Goal: Check status: Check status

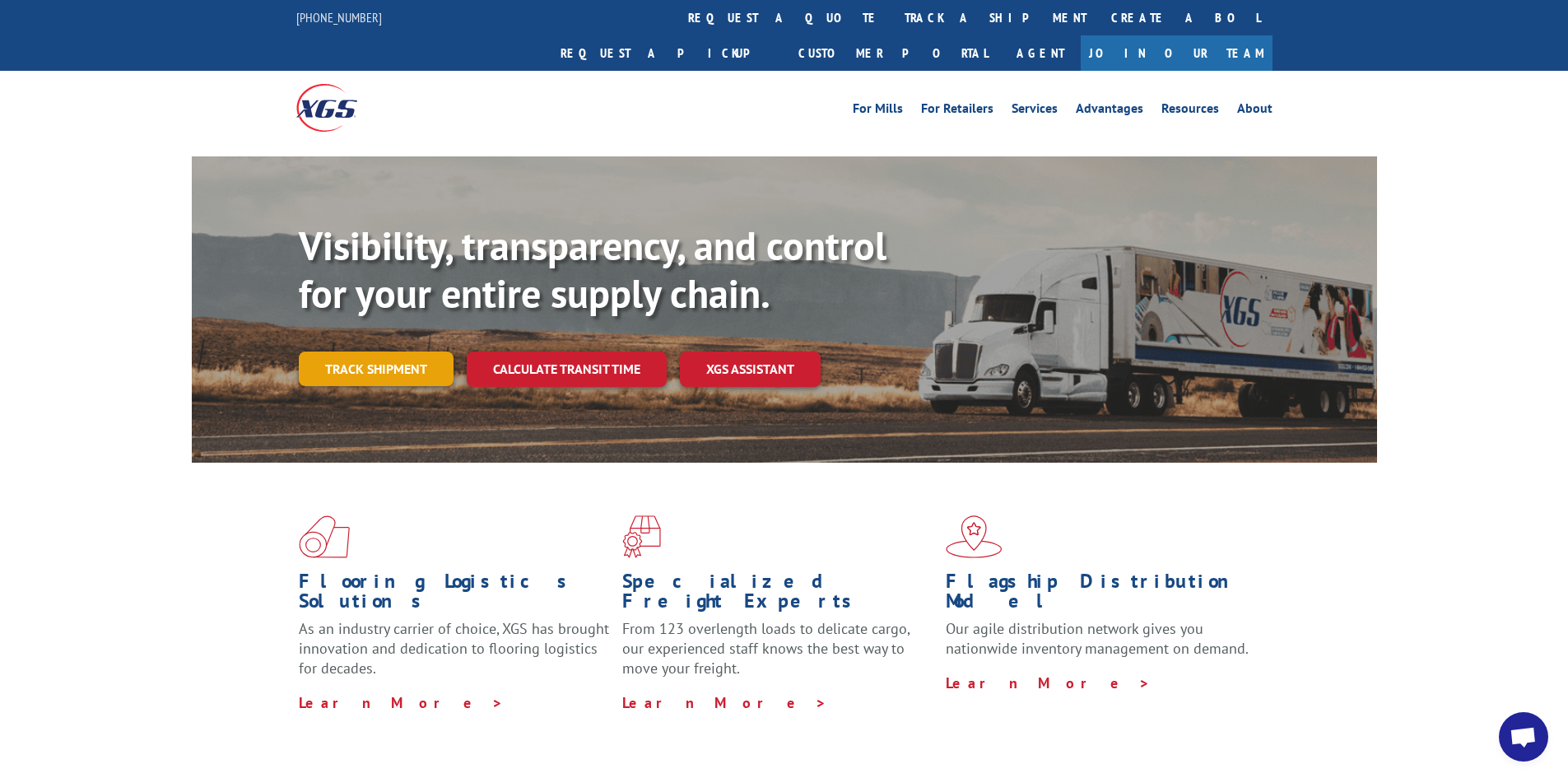
click at [407, 351] on link "Track shipment" at bounding box center [376, 369] width 154 height 34
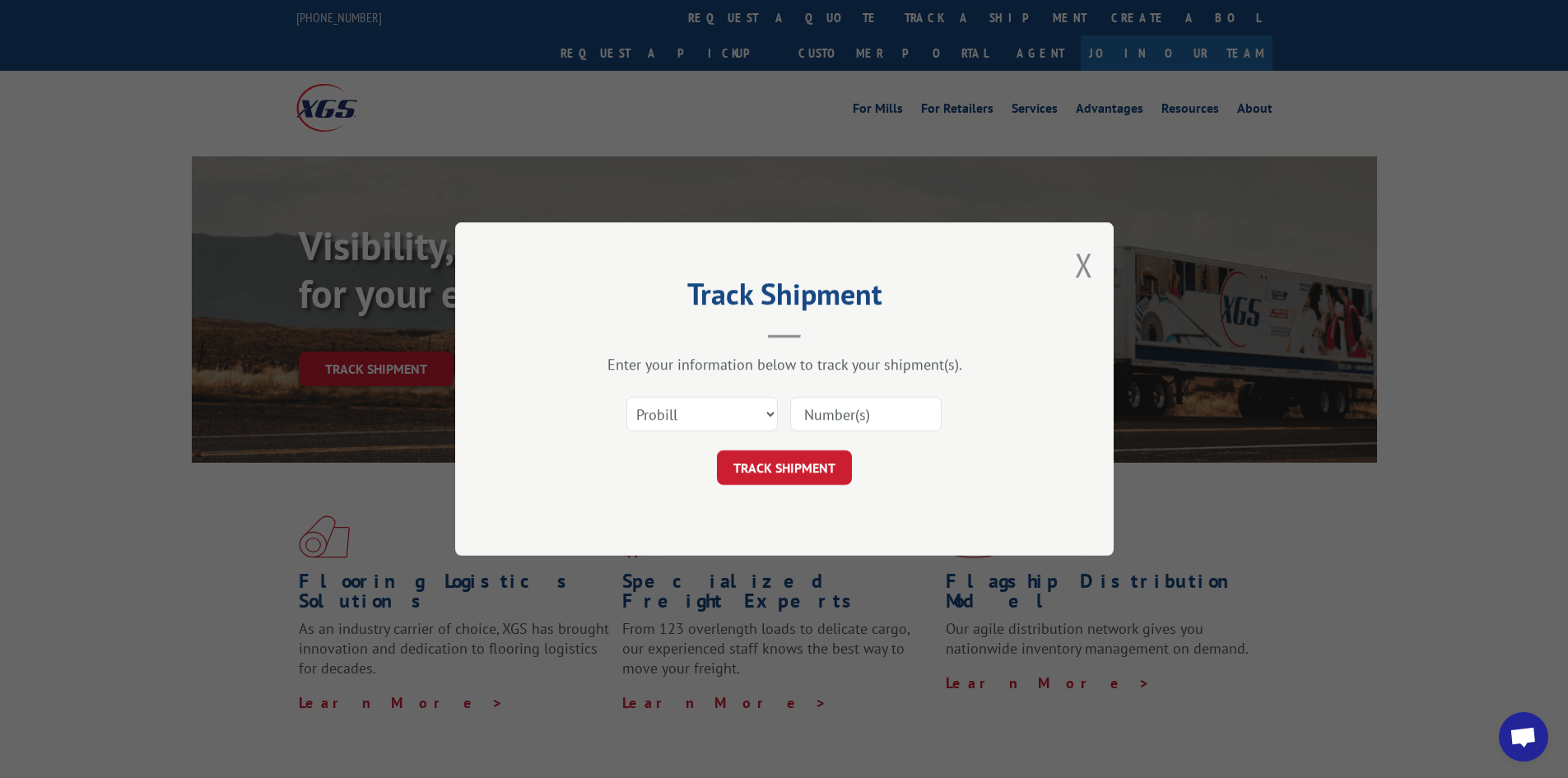
click at [838, 414] on input at bounding box center [865, 414] width 152 height 34
type input "17496985"
click at [792, 478] on button "TRACK SHIPMENT" at bounding box center [784, 468] width 135 height 34
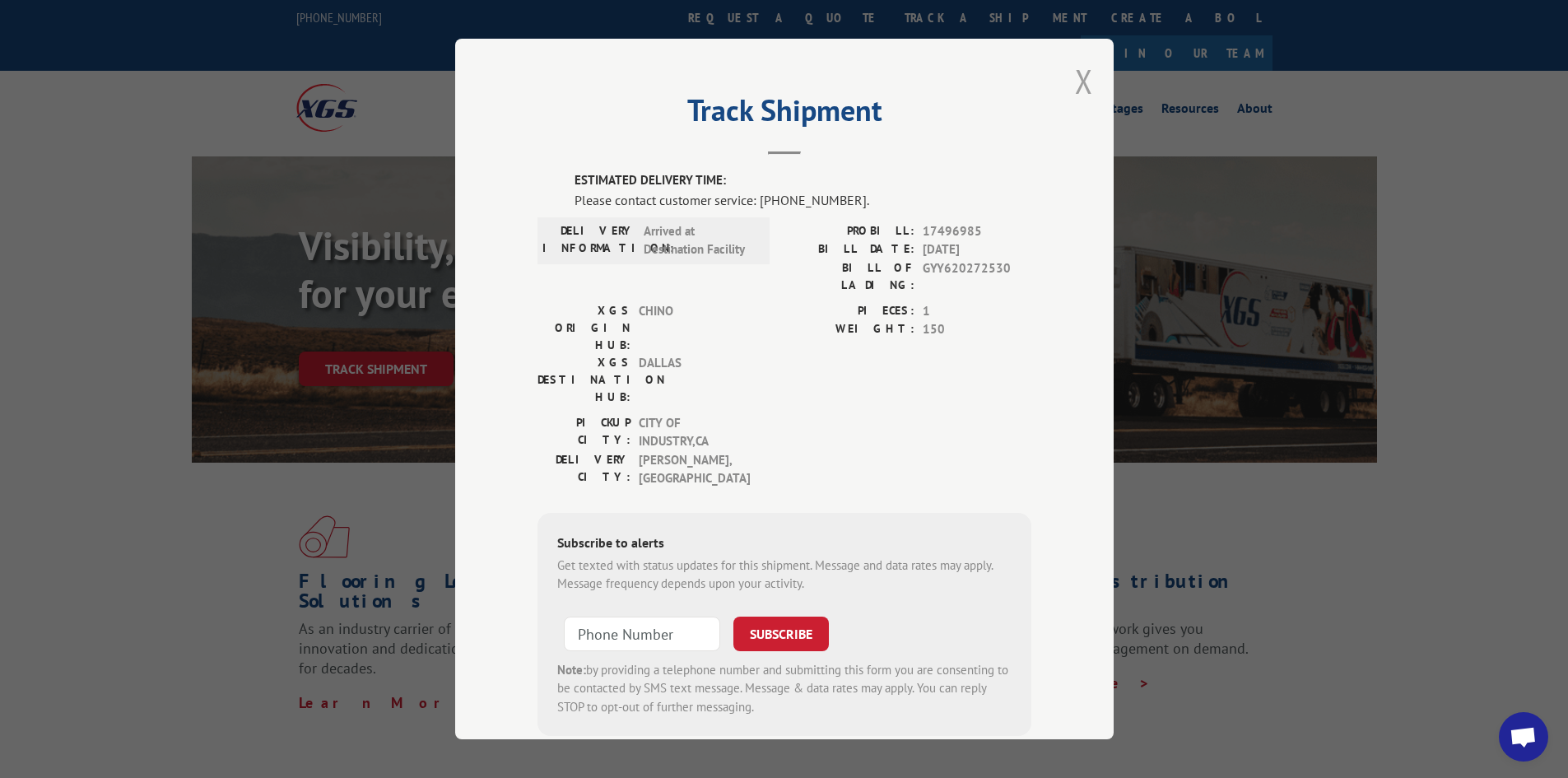
click at [838, 83] on button "Close modal" at bounding box center [1084, 81] width 18 height 44
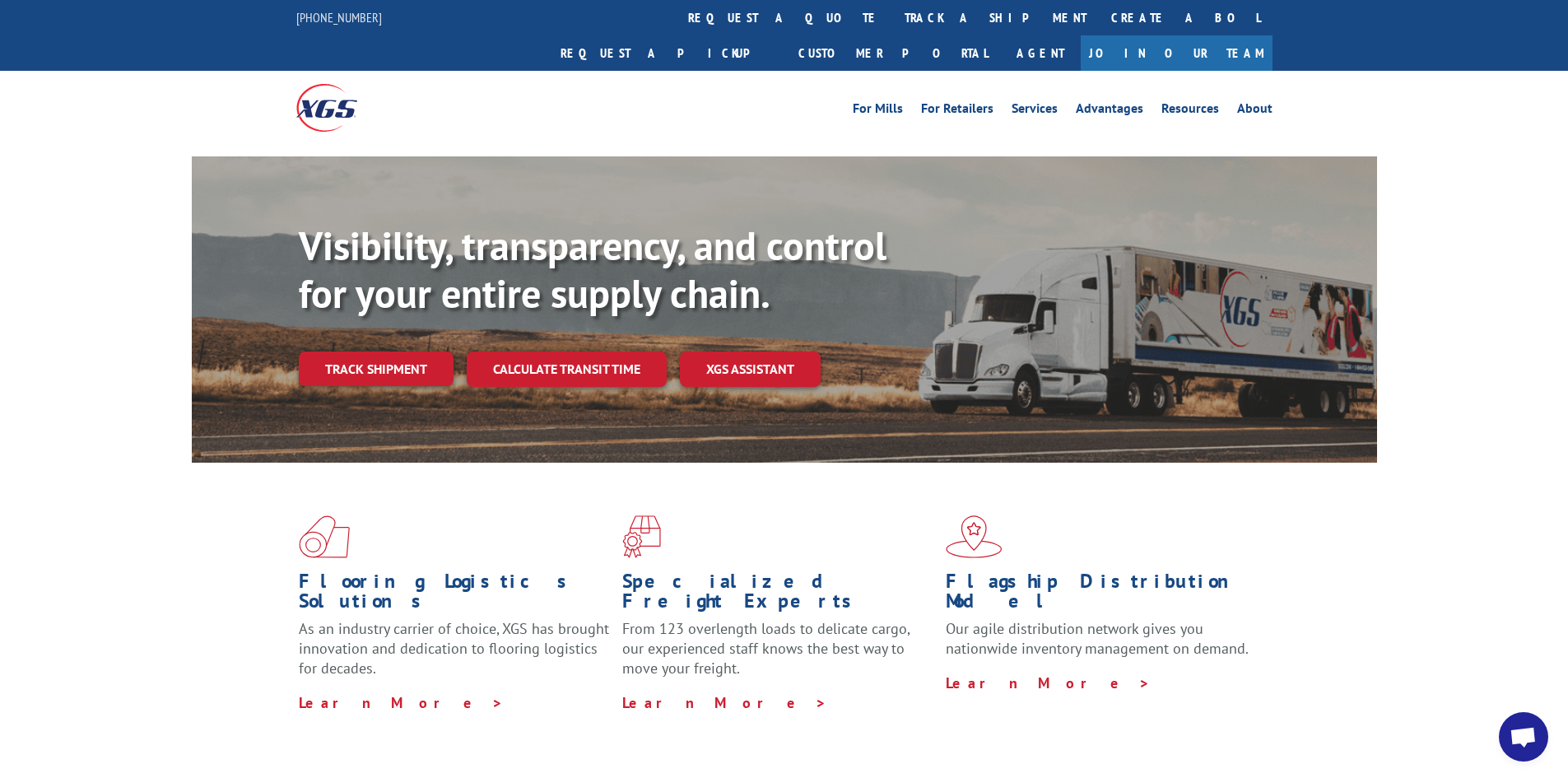
drag, startPoint x: 752, startPoint y: 29, endPoint x: 763, endPoint y: 25, distance: 11.7
click at [892, 29] on link "track a shipment" at bounding box center [996, 17] width 207 height 35
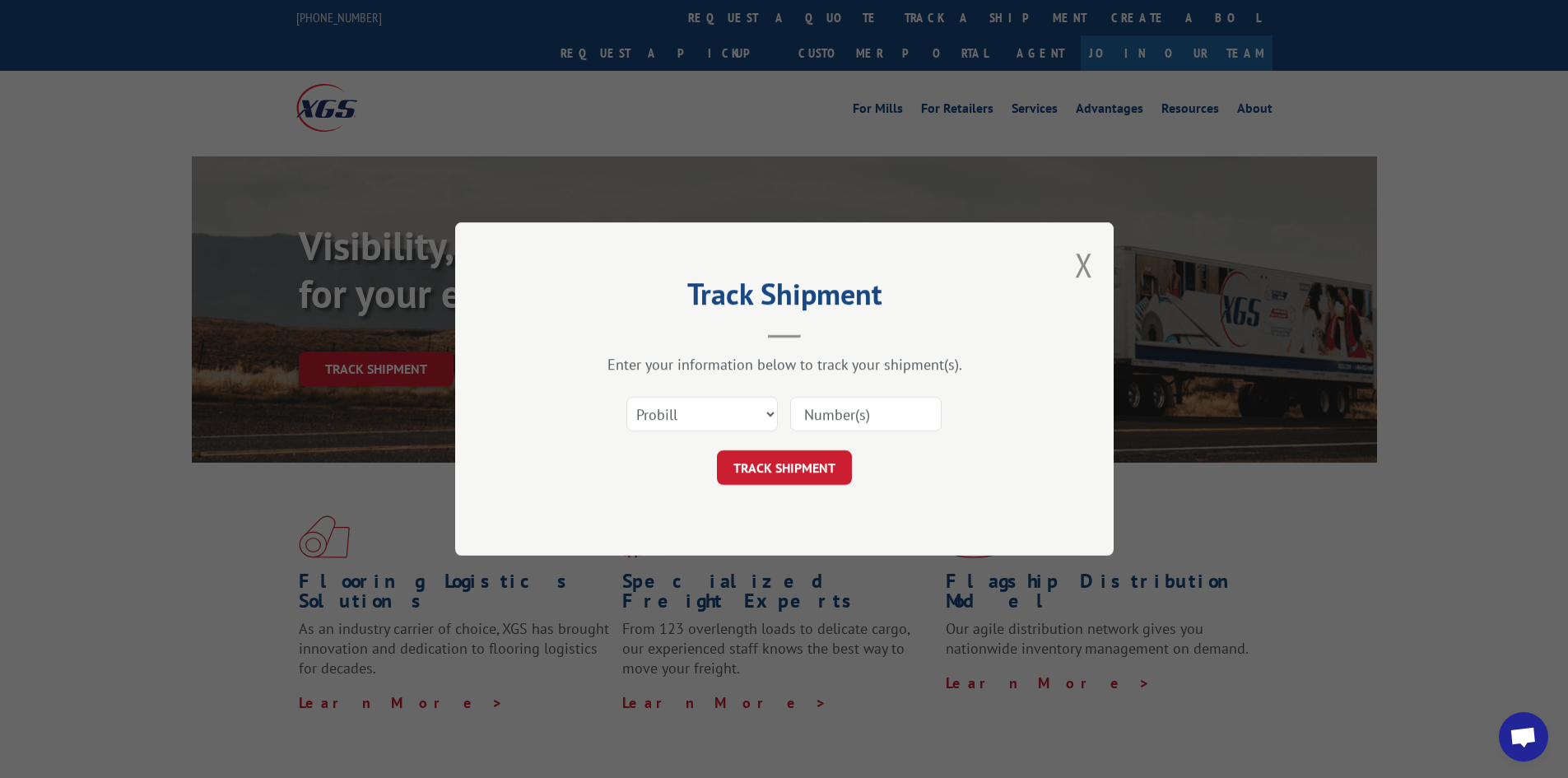
click at [863, 403] on input at bounding box center [865, 414] width 152 height 34
type input "17496985"
click at [816, 478] on button "TRACK SHIPMENT" at bounding box center [784, 468] width 135 height 34
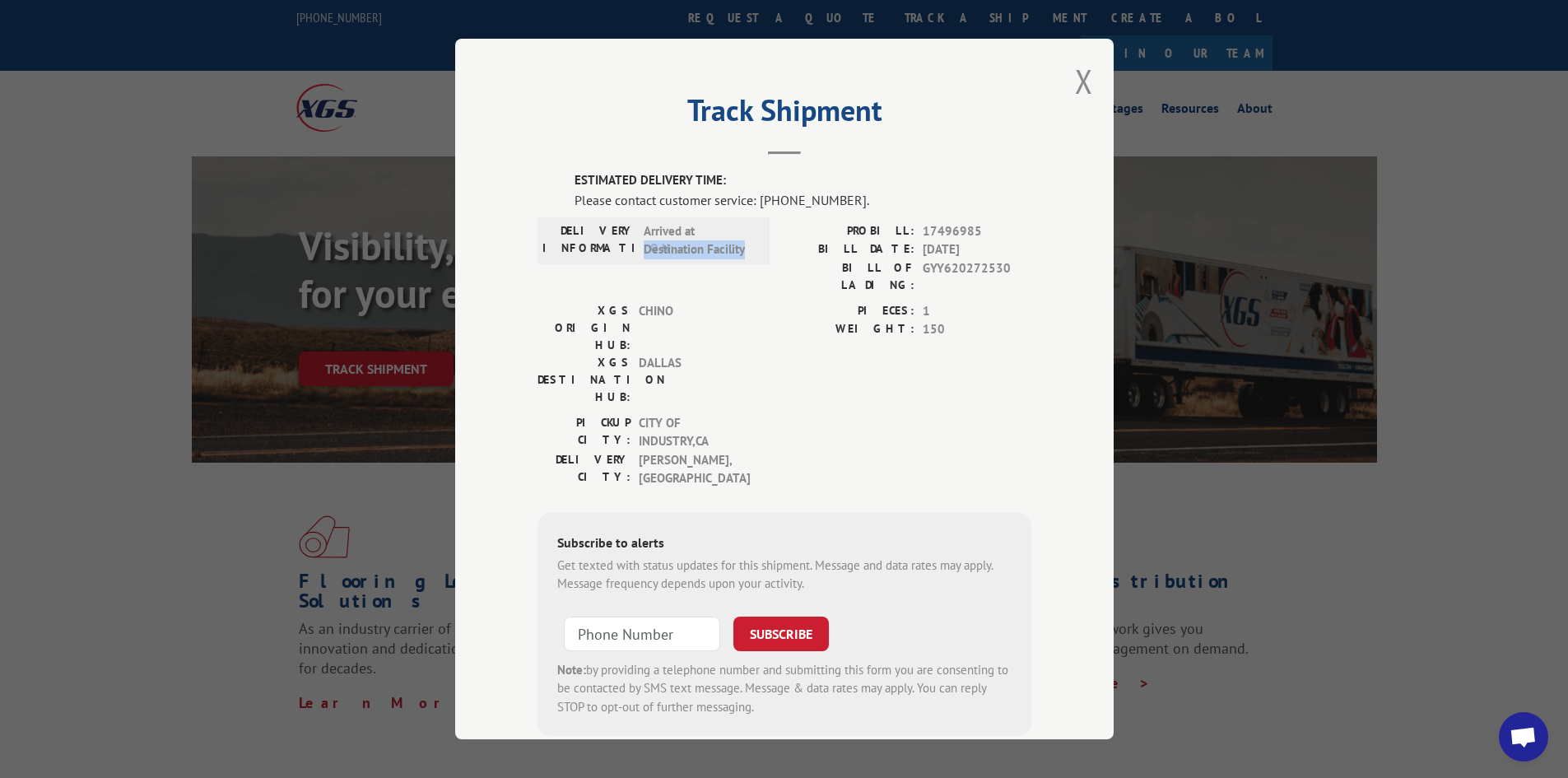
drag, startPoint x: 636, startPoint y: 252, endPoint x: 742, endPoint y: 262, distance: 106.5
click at [742, 262] on div "DELIVERY INFORMATION: Arrived at Destination Facility" at bounding box center [654, 241] width 232 height 47
click at [848, 302] on label "PIECES:" at bounding box center [849, 311] width 130 height 19
click at [690, 222] on span "Arrived at Destination Facility" at bounding box center [699, 241] width 111 height 37
click at [700, 230] on span "Arrived at Destination Facility" at bounding box center [699, 241] width 111 height 37
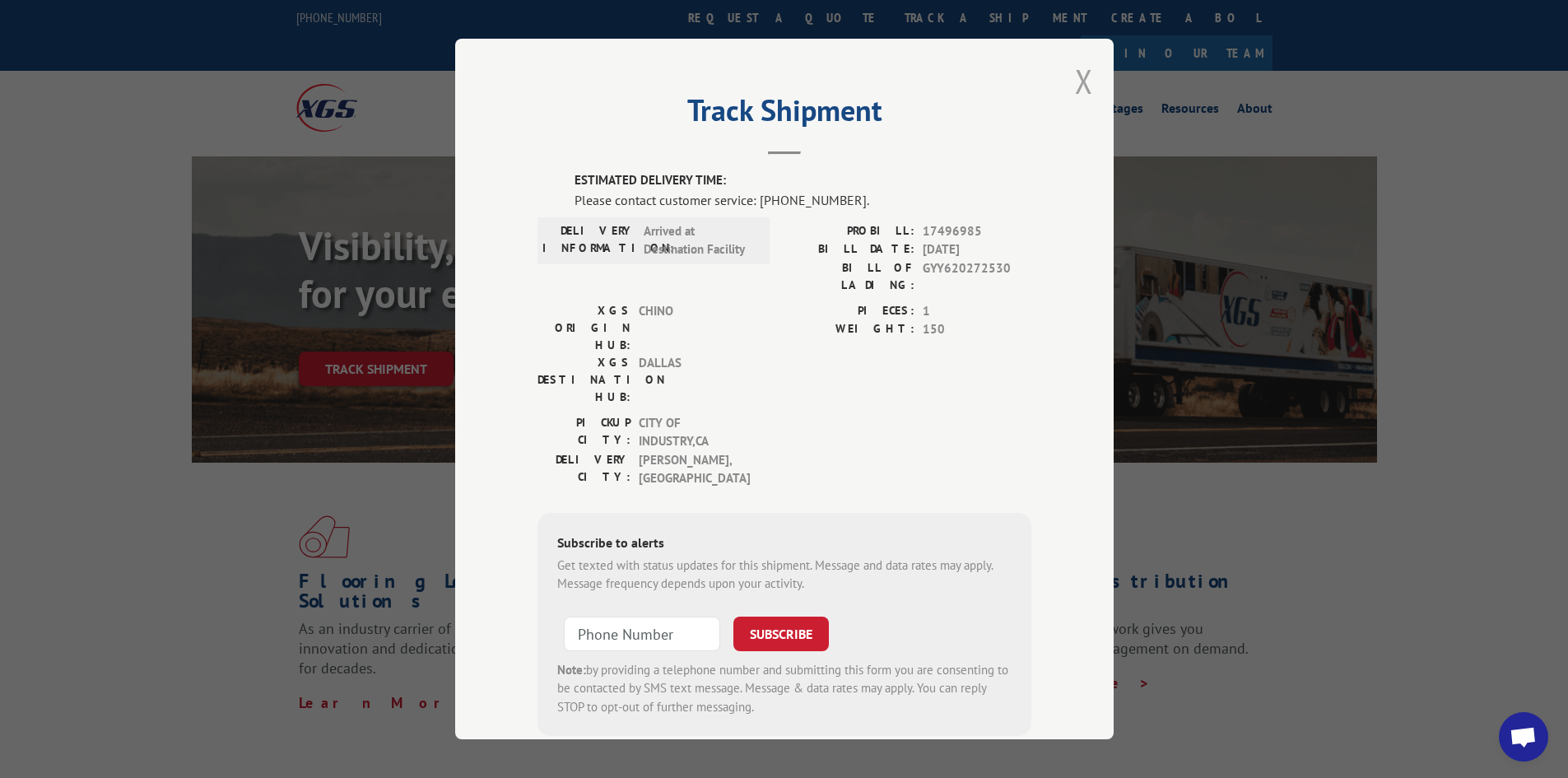
click at [1075, 83] on button "Close modal" at bounding box center [1084, 81] width 18 height 44
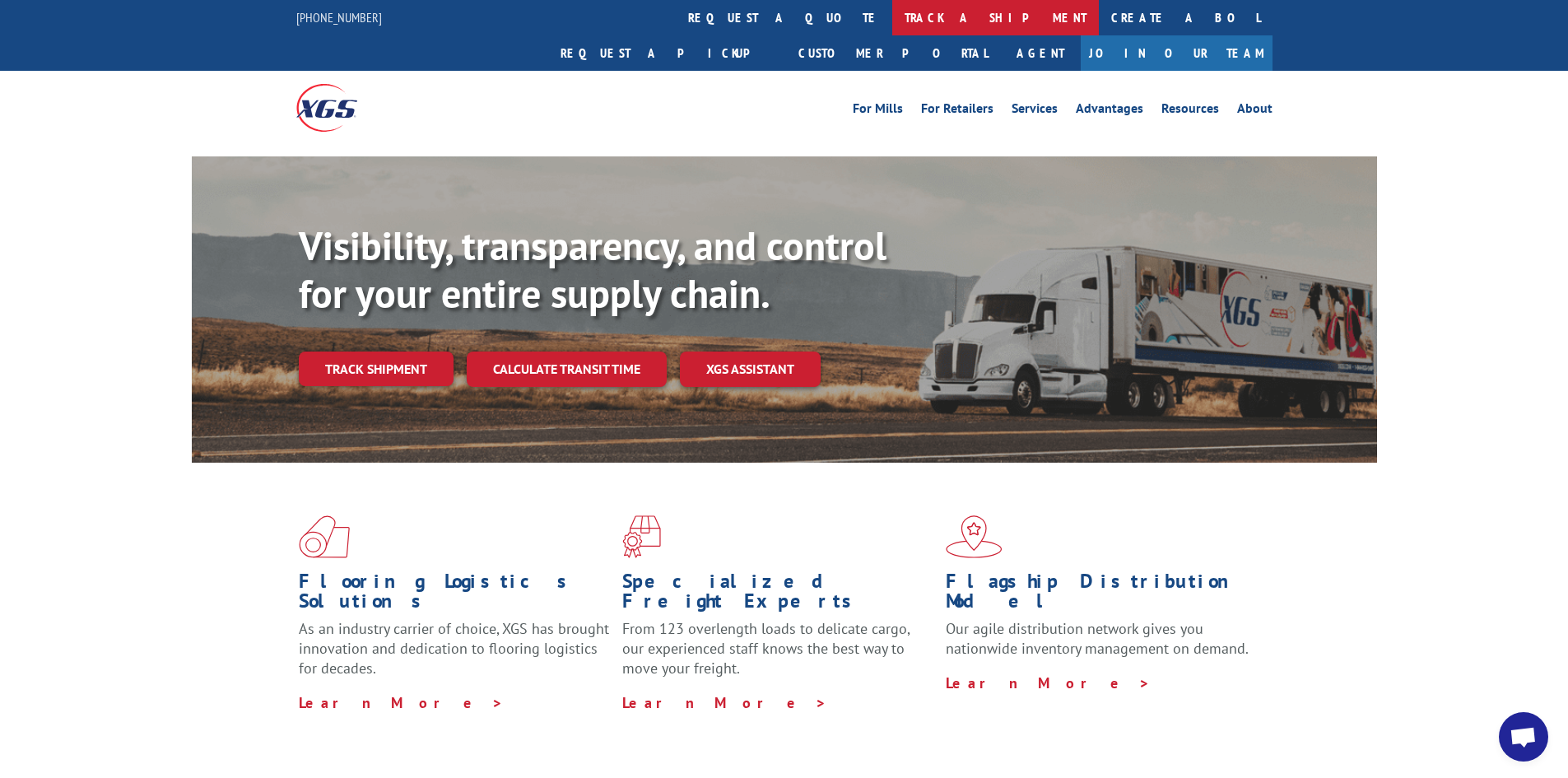
click at [892, 15] on link "track a shipment" at bounding box center [996, 17] width 207 height 35
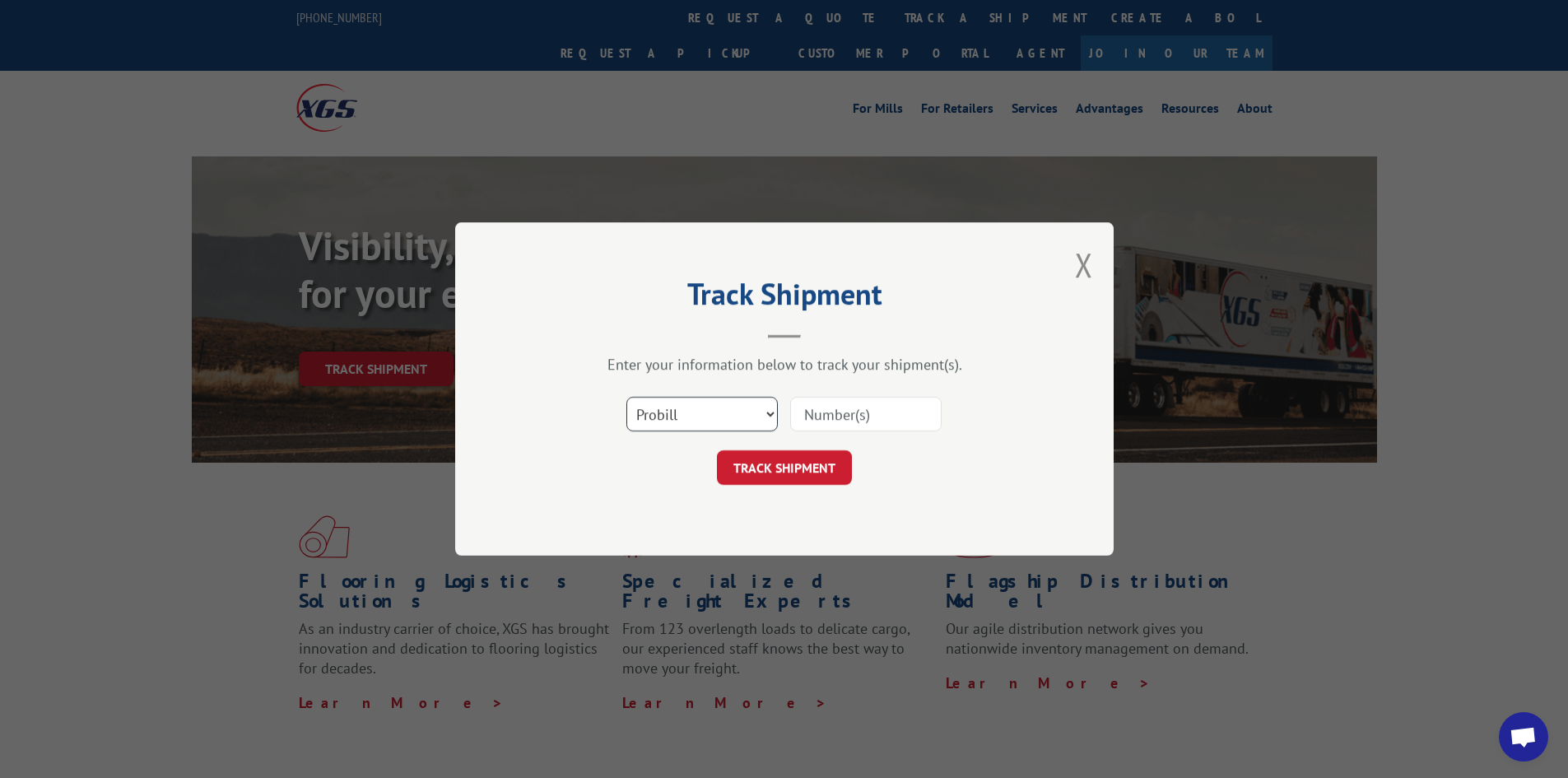
click at [766, 425] on select "Select category... Probill BOL PO" at bounding box center [702, 414] width 152 height 34
select select "bol"
click at [626, 397] on select "Select category... Probill BOL PO" at bounding box center [702, 414] width 152 height 34
click at [840, 419] on input at bounding box center [865, 414] width 152 height 34
type input "GYY620272530"
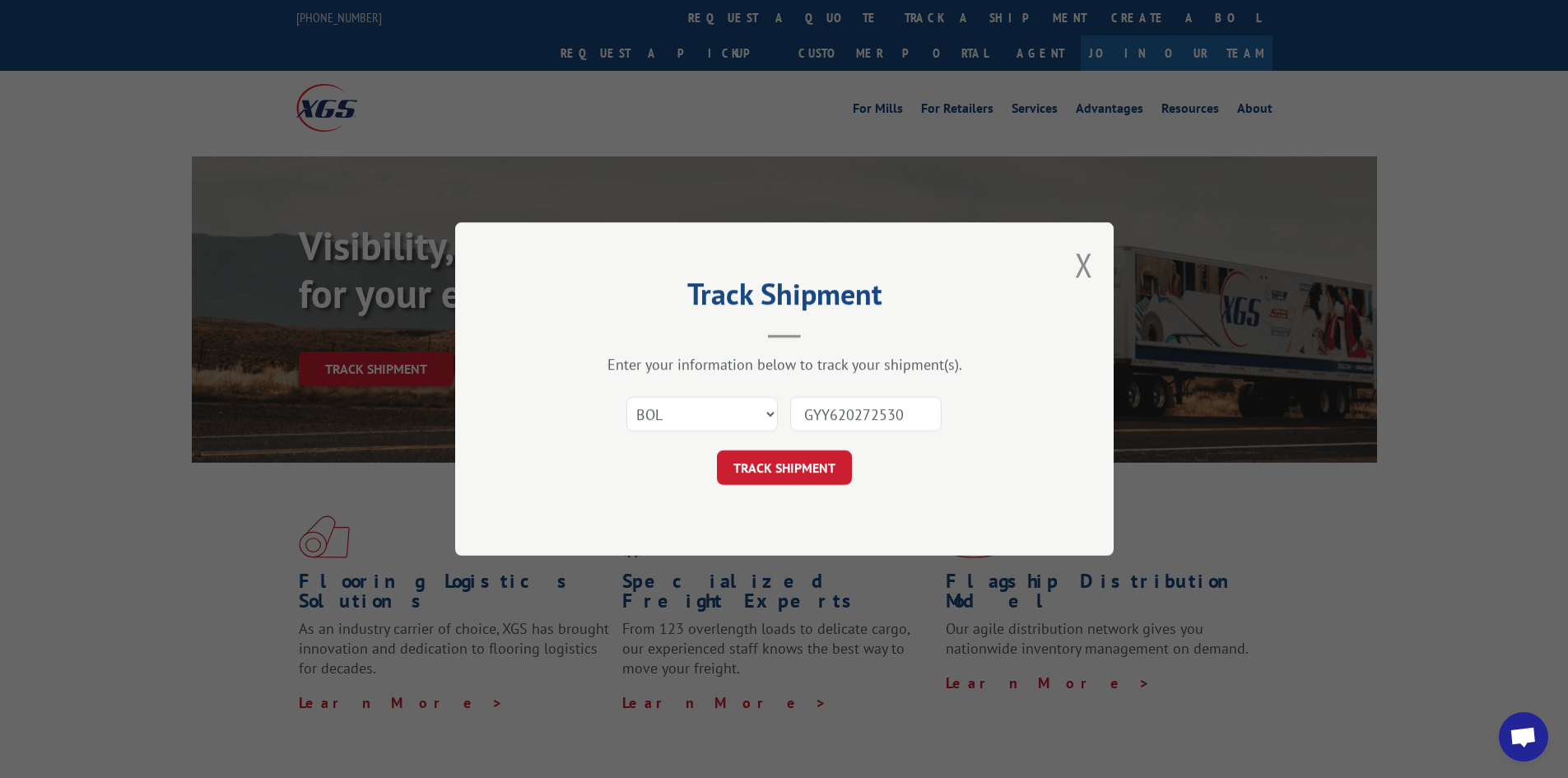
click button "TRACK SHIPMENT" at bounding box center [784, 468] width 135 height 34
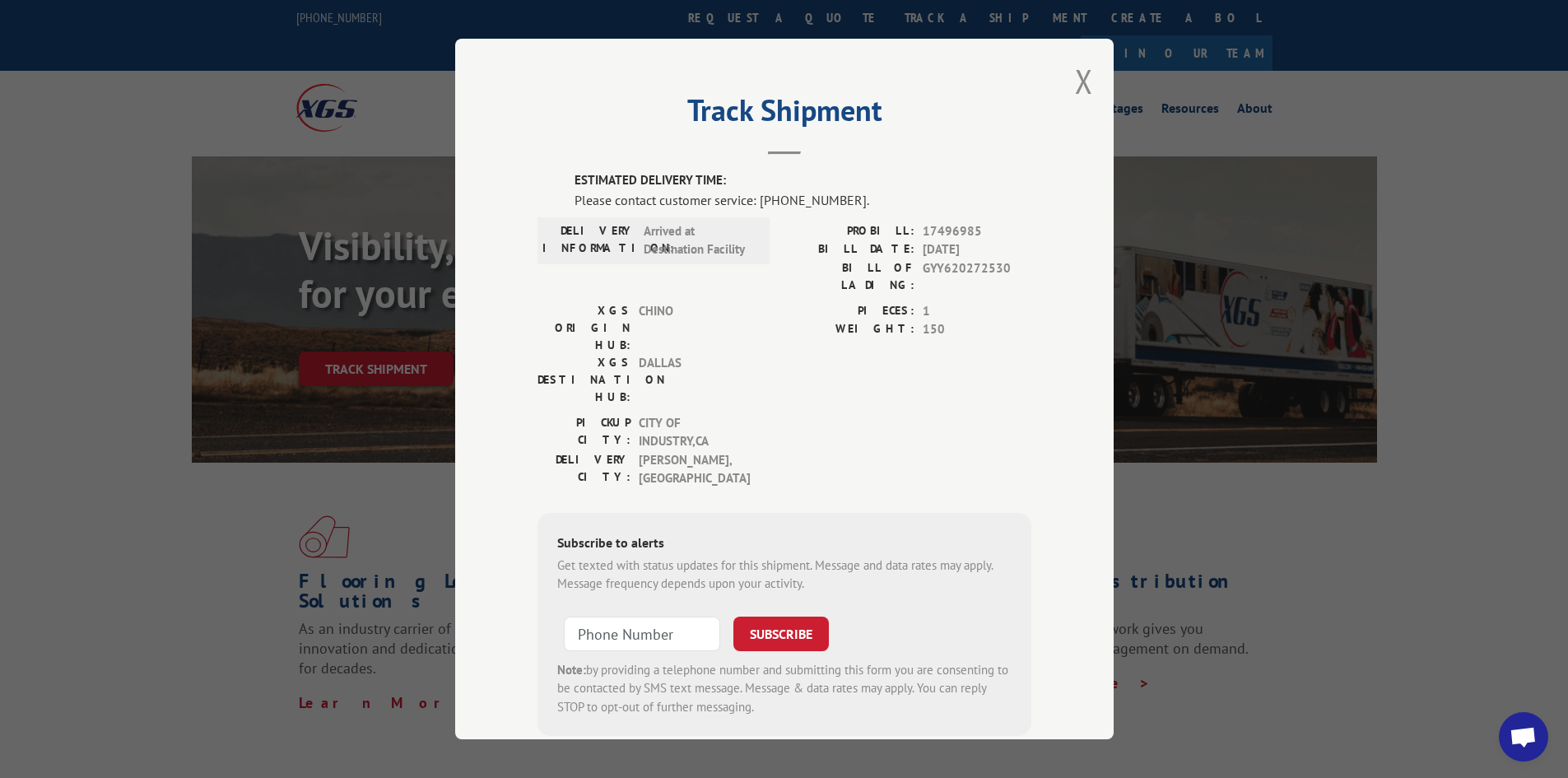
click at [1094, 85] on div "Track Shipment ESTIMATED DELIVERY TIME: Please contact customer service: [PHONE…" at bounding box center [784, 389] width 658 height 700
click at [1076, 84] on button "Close modal" at bounding box center [1084, 81] width 18 height 44
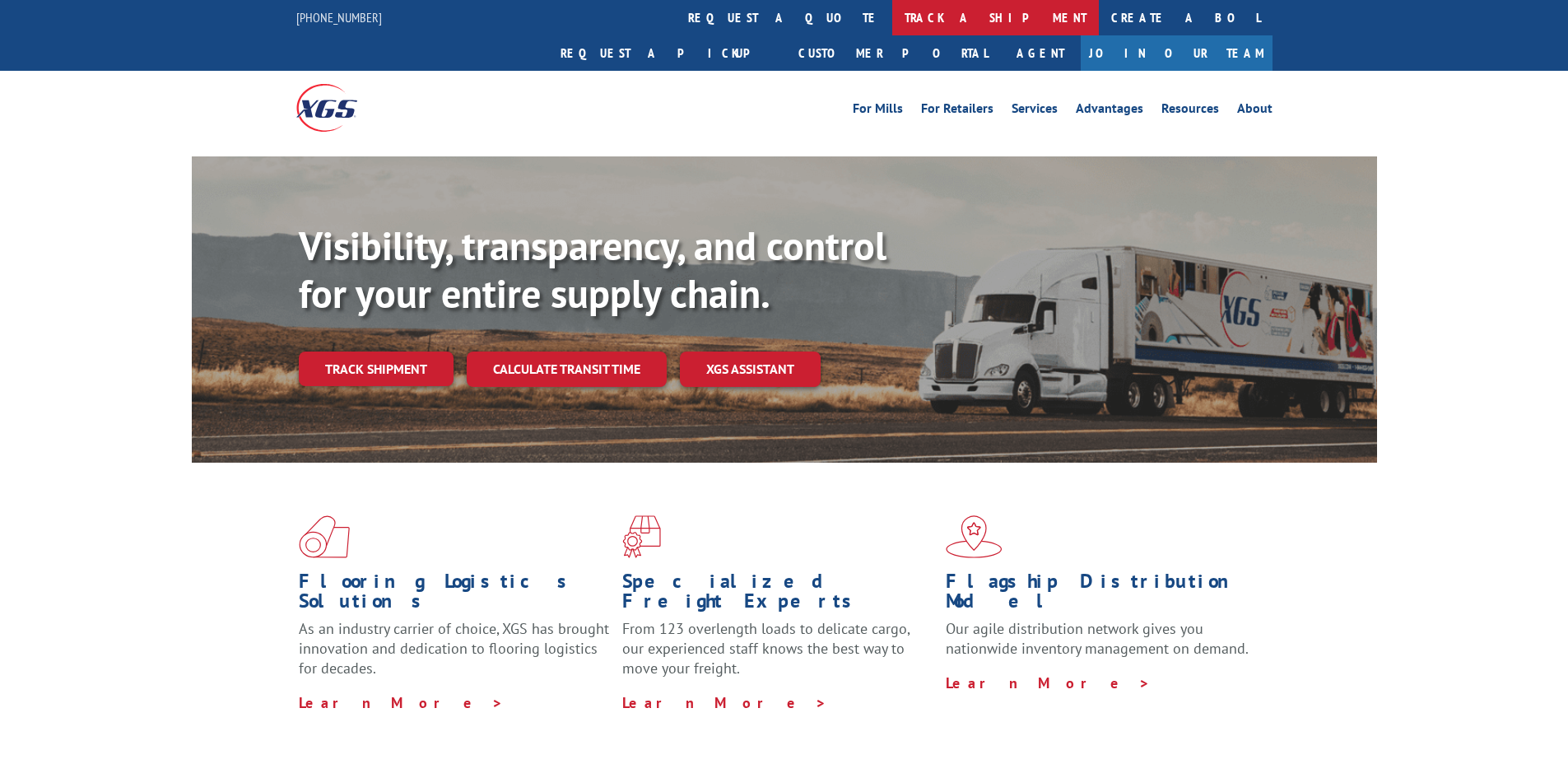
click at [892, 17] on link "track a shipment" at bounding box center [996, 17] width 207 height 35
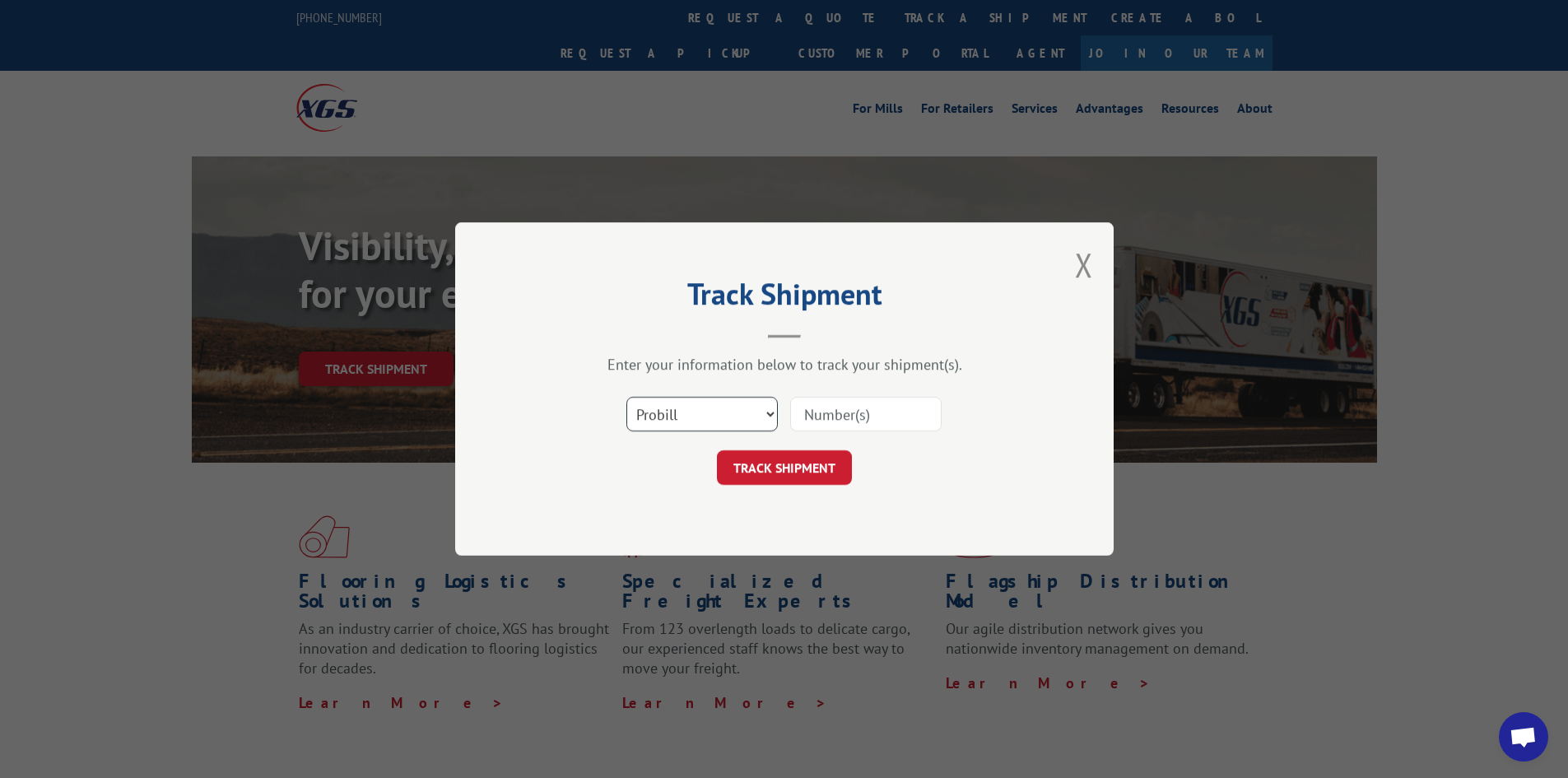
click at [687, 399] on select "Select category... Probill BOL PO" at bounding box center [702, 414] width 152 height 34
select select "bol"
click at [626, 397] on select "Select category... Probill BOL PO" at bounding box center [702, 414] width 152 height 34
click at [810, 417] on input at bounding box center [865, 414] width 152 height 34
type input "GYY620272530"
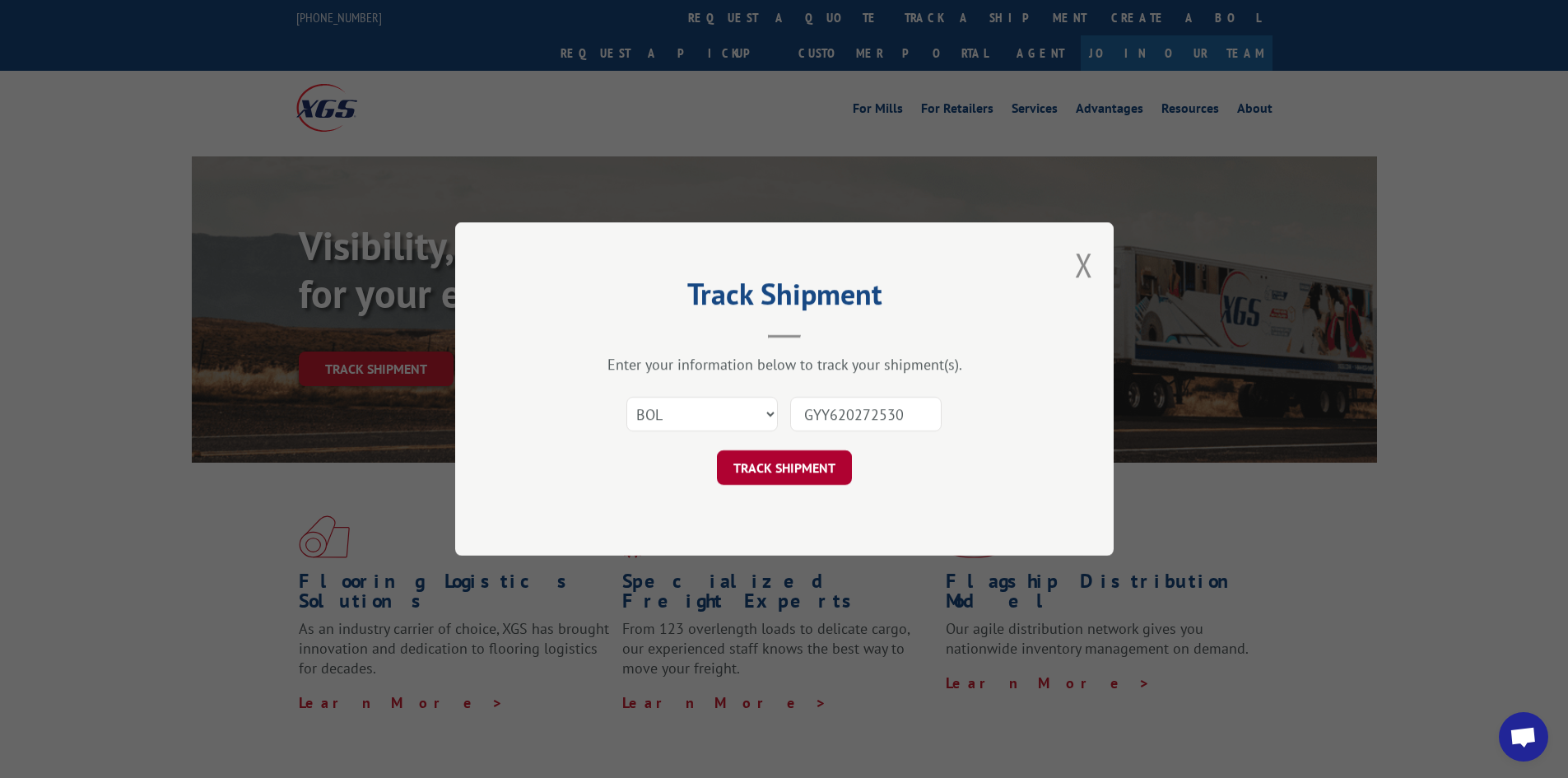
click at [814, 471] on button "TRACK SHIPMENT" at bounding box center [784, 468] width 135 height 34
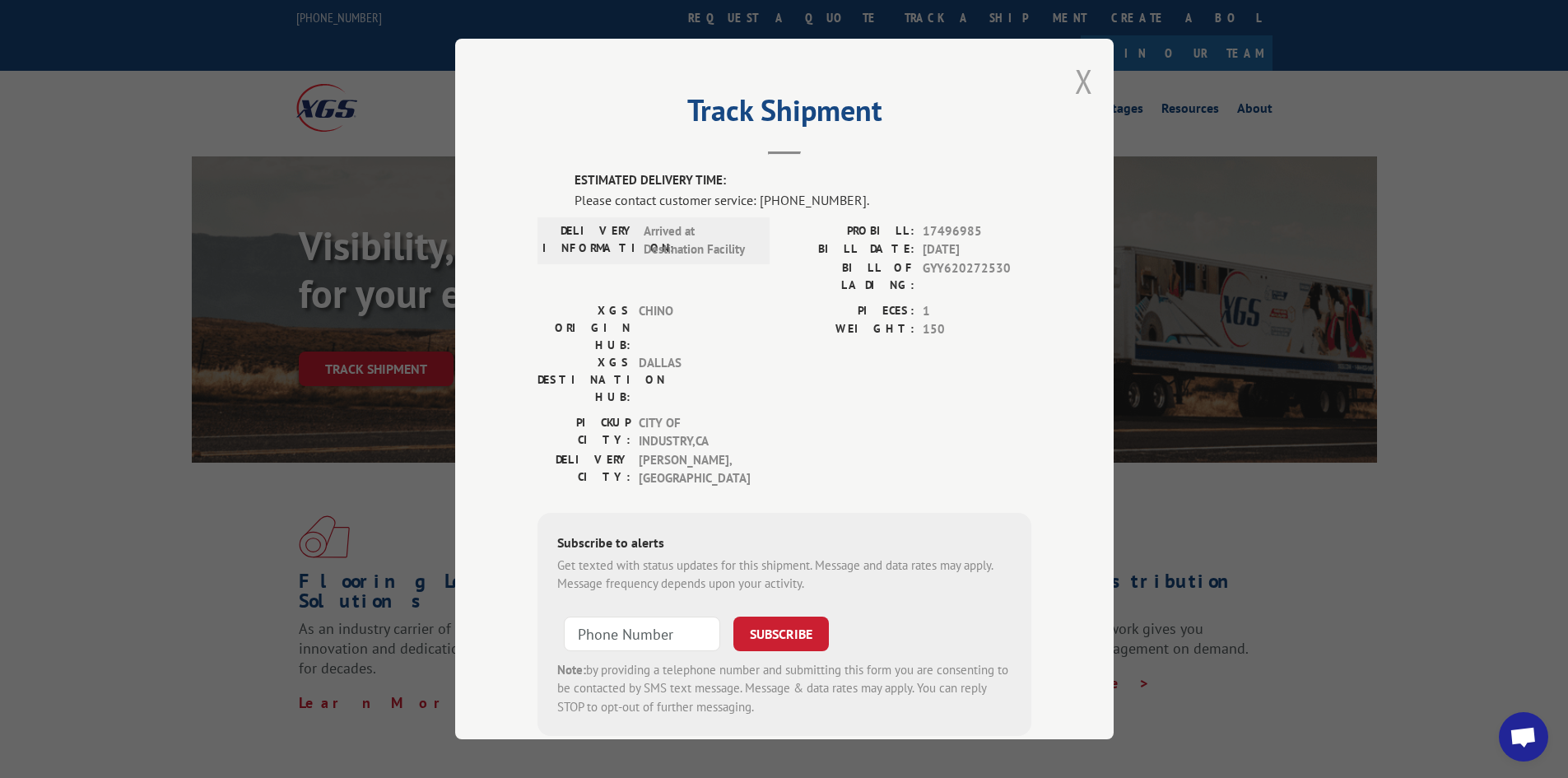
click at [1075, 83] on button "Close modal" at bounding box center [1084, 81] width 18 height 44
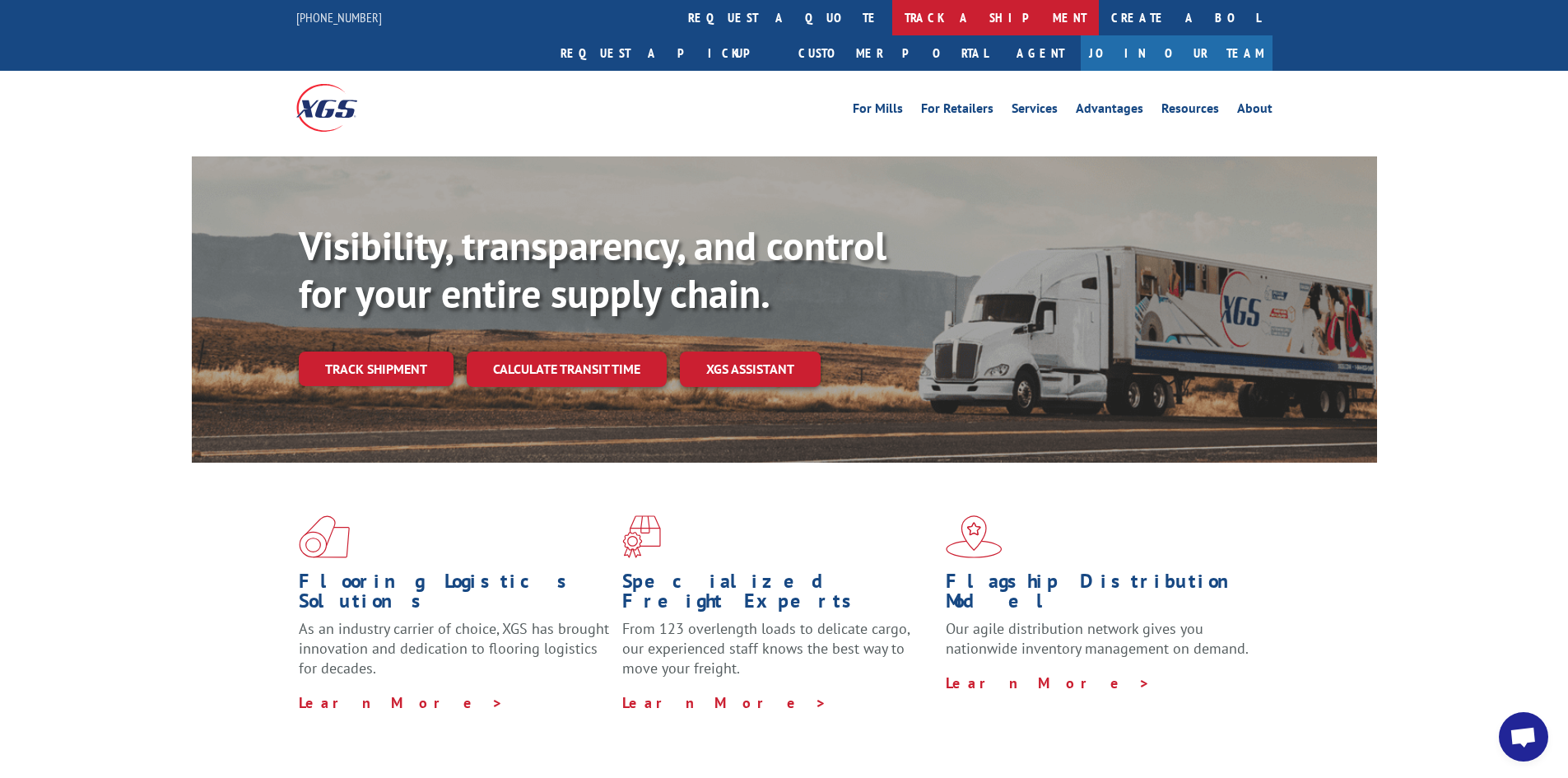
click at [892, 22] on link "track a shipment" at bounding box center [996, 17] width 207 height 35
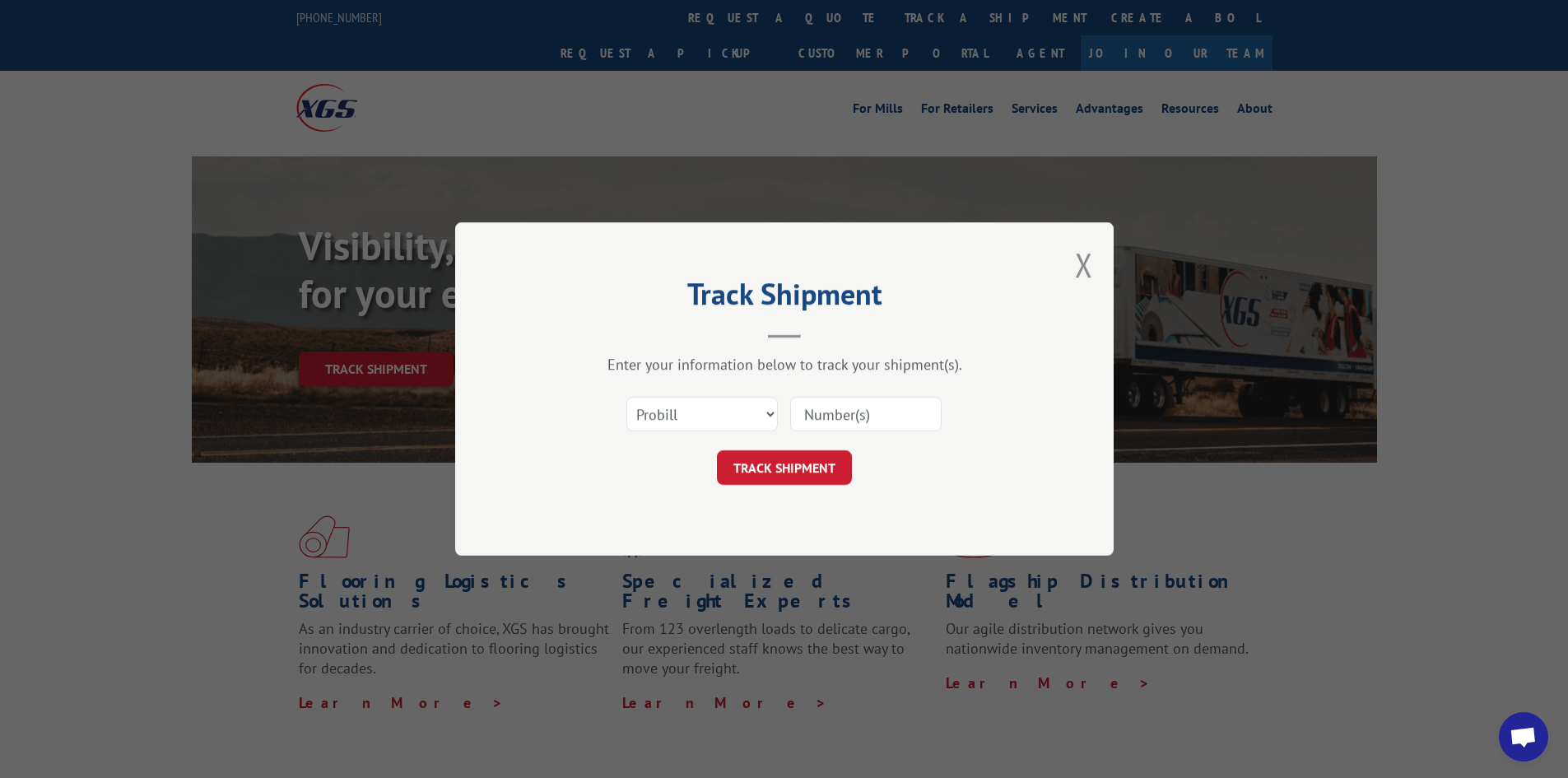
click at [849, 408] on input at bounding box center [865, 414] width 152 height 34
type input "GYY620272530"
click at [793, 476] on button "TRACK SHIPMENT" at bounding box center [784, 468] width 135 height 34
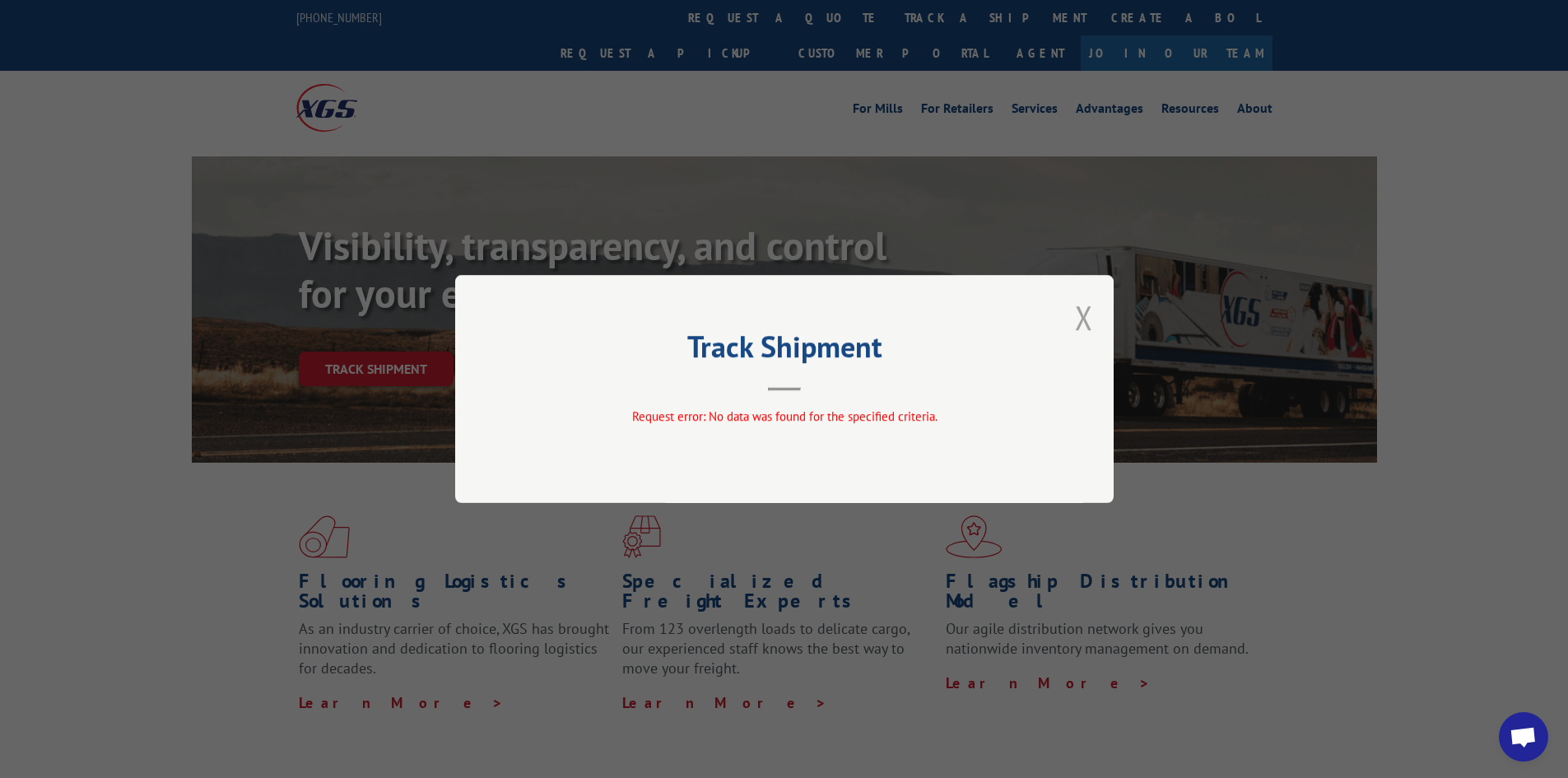
click at [1077, 328] on button "Close modal" at bounding box center [1084, 317] width 18 height 44
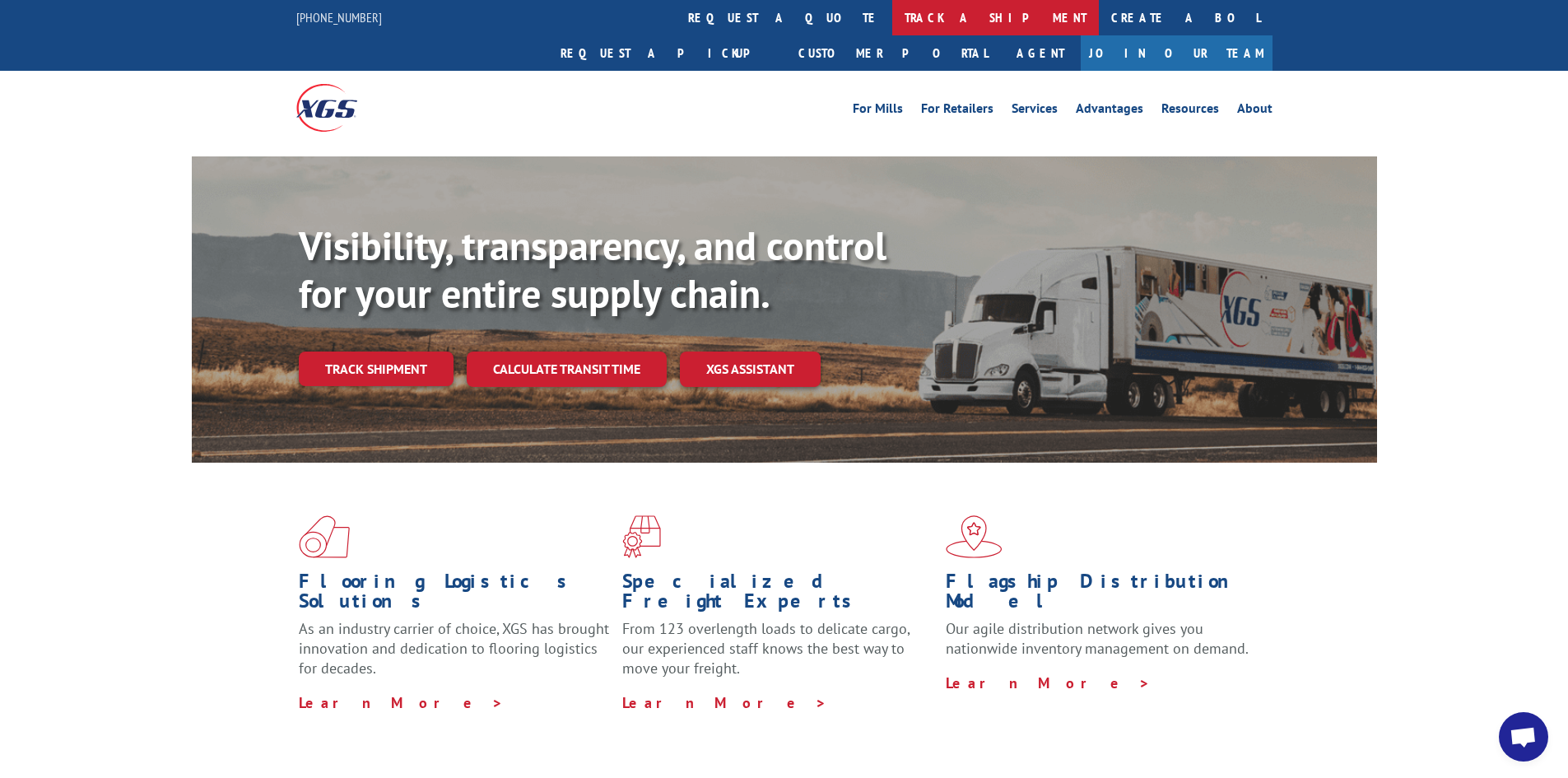
click at [892, 12] on link "track a shipment" at bounding box center [996, 17] width 207 height 35
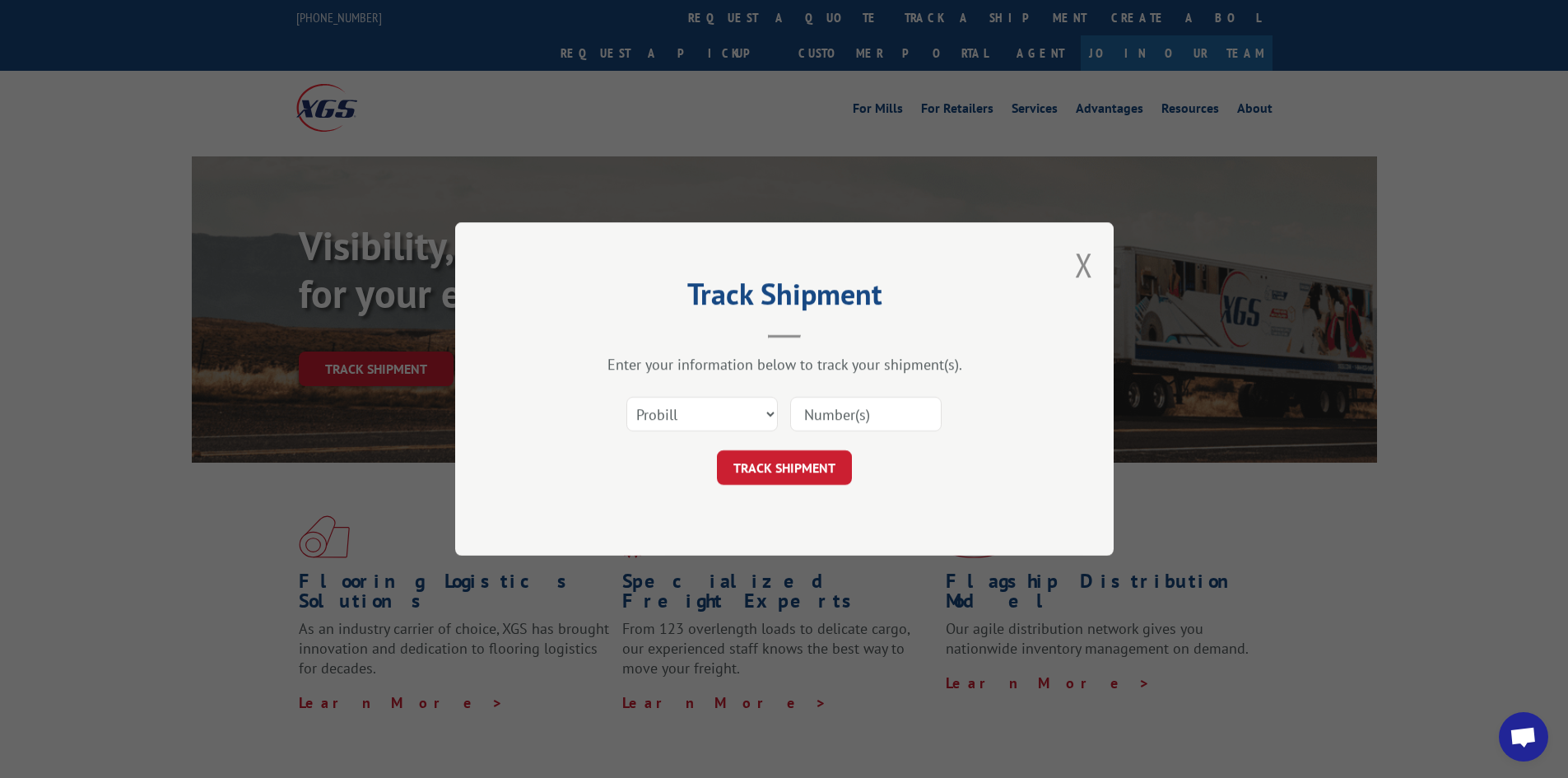
click at [839, 416] on input at bounding box center [865, 414] width 152 height 34
type input "17496985"
click at [805, 479] on button "TRACK SHIPMENT" at bounding box center [784, 468] width 135 height 34
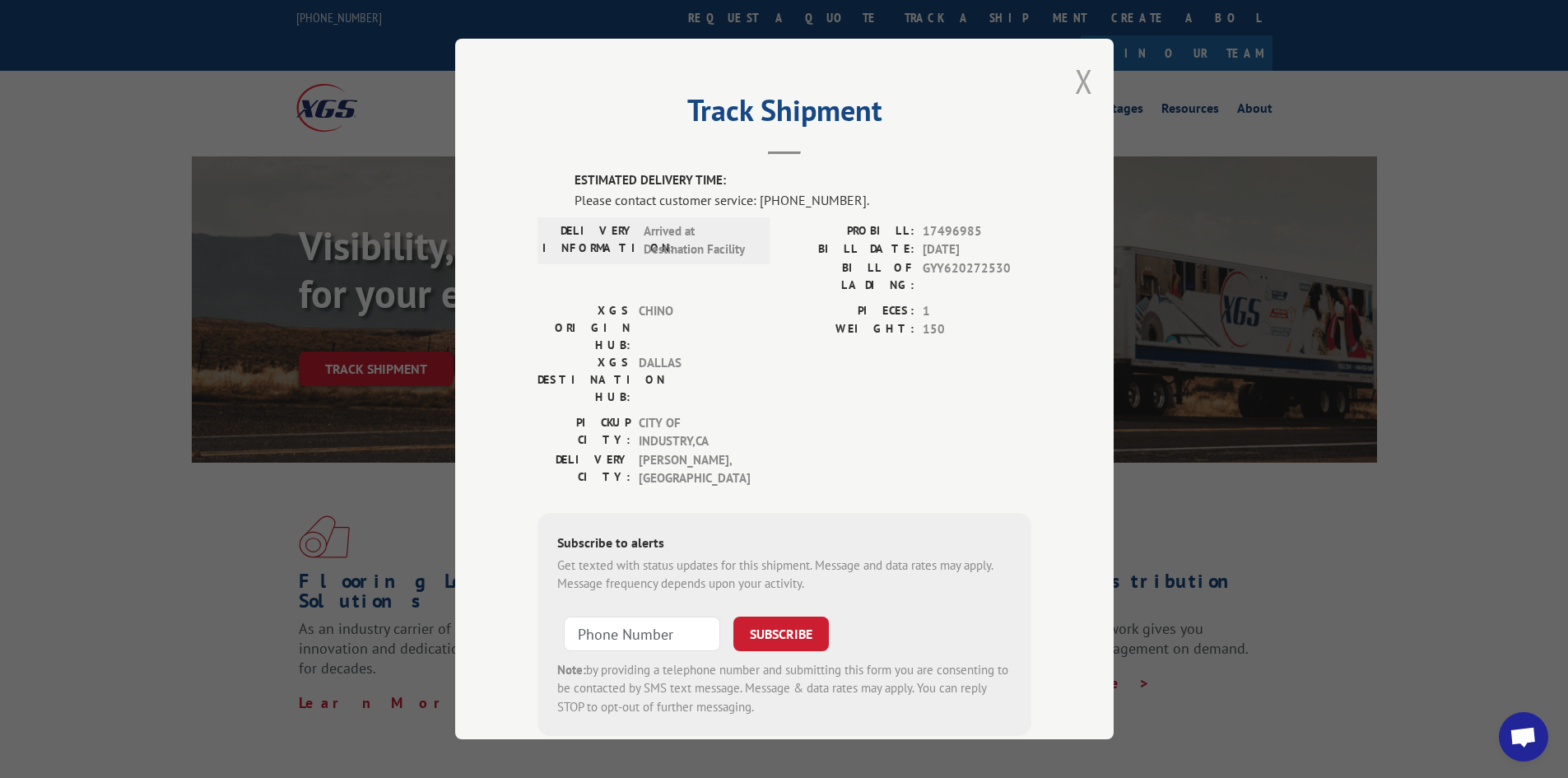
click at [1082, 83] on button "Close modal" at bounding box center [1084, 81] width 18 height 44
